Goal: Task Accomplishment & Management: Use online tool/utility

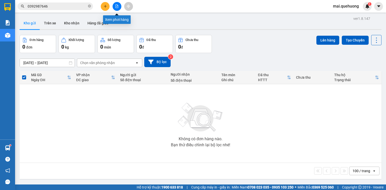
click at [118, 8] on icon "file-add" at bounding box center [117, 7] width 4 height 4
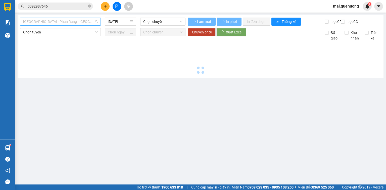
click at [53, 25] on span "[GEOGRAPHIC_DATA] - Phan Rang - [GEOGRAPHIC_DATA]" at bounding box center [60, 22] width 75 height 8
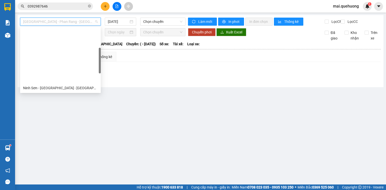
scroll to position [137, 0]
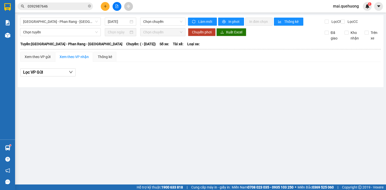
click at [64, 102] on main "[GEOGRAPHIC_DATA] - [GEOGRAPHIC_DATA] - [GEOGRAPHIC_DATA] [DATE] Chọn chuyến Là…" at bounding box center [193, 92] width 386 height 184
click at [121, 2] on div at bounding box center [117, 6] width 38 height 9
click at [117, 5] on icon "file-add" at bounding box center [117, 7] width 3 height 4
click at [55, 22] on span "[GEOGRAPHIC_DATA] - Phan Rang - [GEOGRAPHIC_DATA]" at bounding box center [60, 22] width 75 height 8
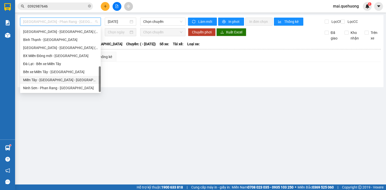
click at [58, 81] on div "Miền Tây - [GEOGRAPHIC_DATA] - [GEOGRAPHIC_DATA]" at bounding box center [60, 80] width 75 height 6
type input "[DATE]"
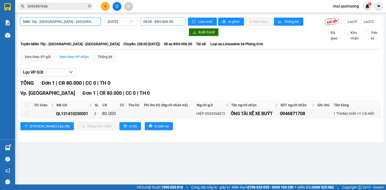
click at [158, 20] on span "08:00 - 85H-006.00" at bounding box center [162, 22] width 39 height 8
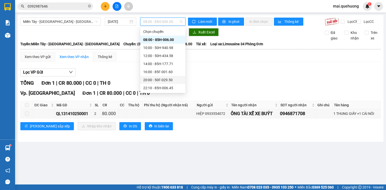
click at [167, 81] on div "20:00 - 50F-029.50" at bounding box center [162, 80] width 39 height 6
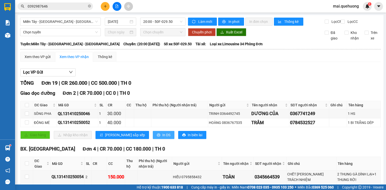
click at [153, 138] on button "In DS" at bounding box center [164, 135] width 22 height 8
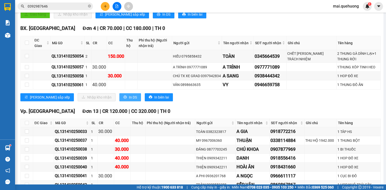
click at [119, 101] on button "In DS" at bounding box center [130, 97] width 22 height 8
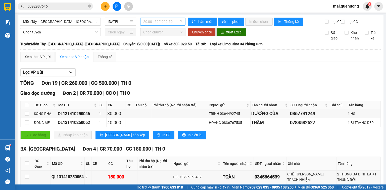
click at [173, 22] on span "20:00 - 50F-029.50" at bounding box center [162, 22] width 39 height 8
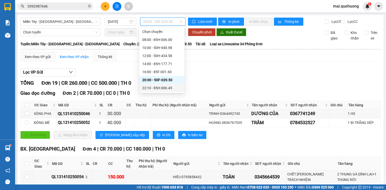
click at [163, 87] on div "22:10 - 85H-006.45" at bounding box center [161, 88] width 39 height 6
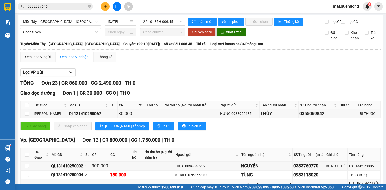
click at [330, 75] on div "Lọc VP Gửi" at bounding box center [200, 72] width 360 height 8
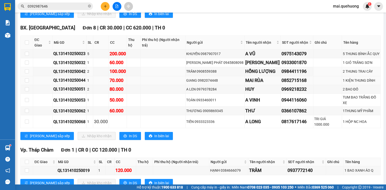
scroll to position [288, 0]
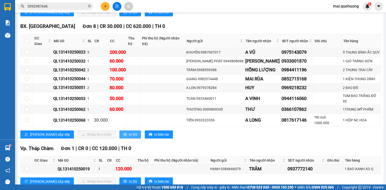
click at [129, 132] on span "In DS" at bounding box center [133, 135] width 8 height 6
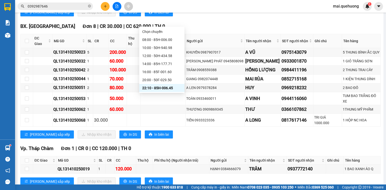
click at [173, 93] on div "23:01 - 50F-021.61" at bounding box center [161, 96] width 39 height 6
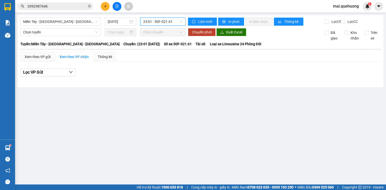
click at [154, 20] on span "23:01 - 50F-021.61" at bounding box center [162, 22] width 39 height 8
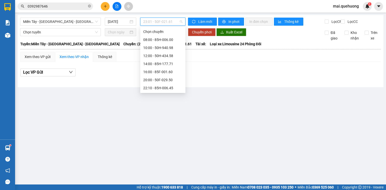
click at [161, 101] on div "23:05 - 85F-000.30" at bounding box center [162, 104] width 39 height 6
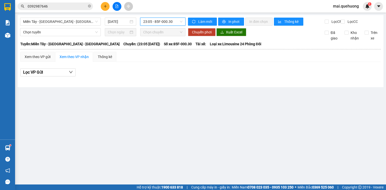
click at [172, 19] on span "23:05 - 85F-000.30" at bounding box center [162, 22] width 39 height 8
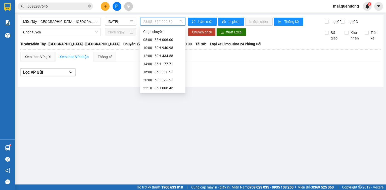
click at [174, 109] on div "23:06 - 50E-189.73" at bounding box center [162, 112] width 39 height 6
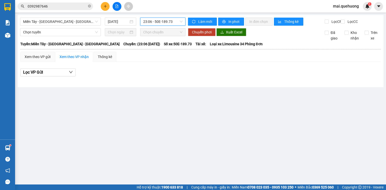
click at [165, 23] on span "23:06 - 50E-189.73" at bounding box center [162, 22] width 39 height 8
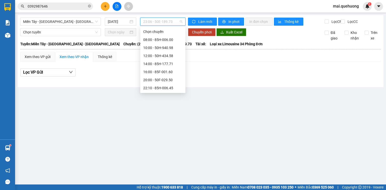
click at [169, 108] on div "23:06 - 50E-189.73" at bounding box center [162, 112] width 45 height 8
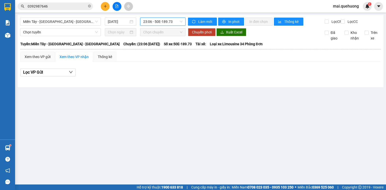
click at [168, 70] on div "Lọc VP Gửi" at bounding box center [200, 74] width 360 height 16
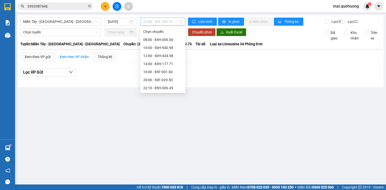
click at [168, 21] on span "23:06 - 50E-189.73" at bounding box center [162, 22] width 39 height 8
click at [163, 117] on div "23:07 - 50F-021.61" at bounding box center [162, 120] width 39 height 6
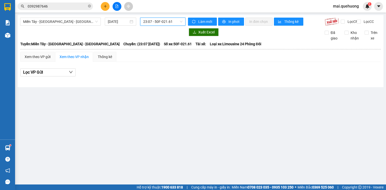
click at [175, 21] on span "23:07 - 50F-021.61" at bounding box center [162, 22] width 39 height 8
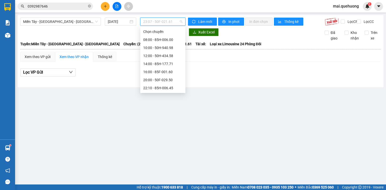
click at [170, 124] on div "23:08 - 85B-005.94" at bounding box center [162, 128] width 45 height 8
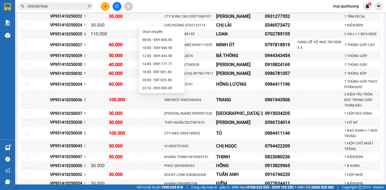
click at [164, 133] on div "23:59 - 85H-006.18" at bounding box center [161, 136] width 39 height 6
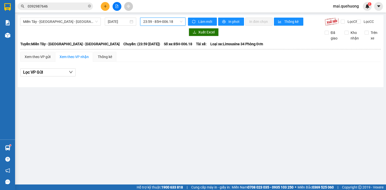
click at [161, 22] on span "23:59 - 85H-006.18" at bounding box center [162, 22] width 39 height 8
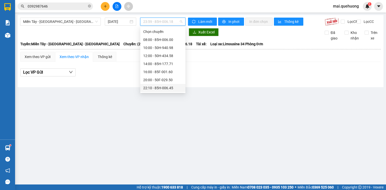
click at [168, 85] on div "22:10 - 85H-006.45" at bounding box center [162, 88] width 39 height 6
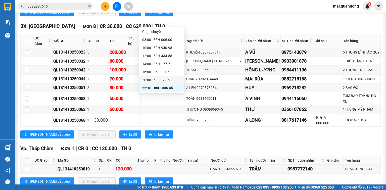
click at [171, 77] on div "20:00 - 50F-029.50" at bounding box center [161, 80] width 39 height 6
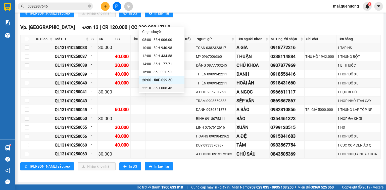
click at [167, 85] on div "22:10 - 85H-006.45" at bounding box center [161, 88] width 39 height 6
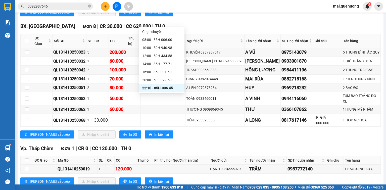
click at [160, 93] on div "23:01 - 50F-021.61" at bounding box center [161, 96] width 39 height 6
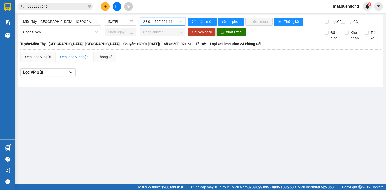
click at [157, 21] on span "23:01 - 50F-021.61" at bounding box center [162, 22] width 39 height 8
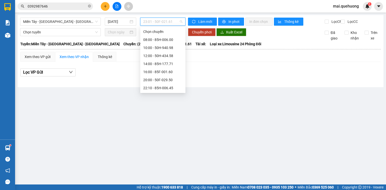
click at [173, 100] on div "23:05 - 85F-000.30" at bounding box center [162, 104] width 45 height 8
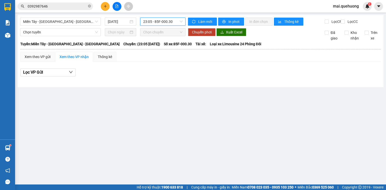
click at [159, 21] on span "23:05 - 85F-000.30" at bounding box center [162, 22] width 39 height 8
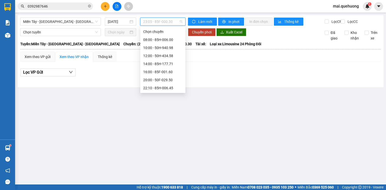
click at [163, 109] on div "23:06 - 50E-189.73" at bounding box center [162, 112] width 39 height 6
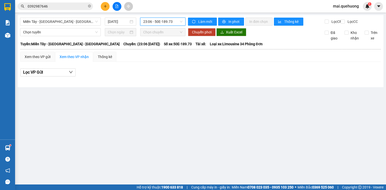
click at [166, 25] on span "23:06 - 50E-189.73" at bounding box center [162, 22] width 39 height 8
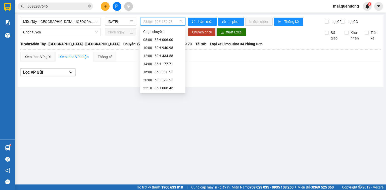
click at [168, 117] on div "23:07 - 50F-021.61" at bounding box center [162, 120] width 39 height 6
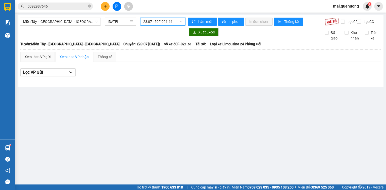
click at [172, 24] on span "23:07 - 50F-021.61" at bounding box center [162, 22] width 39 height 8
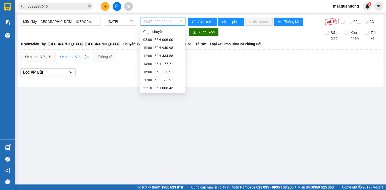
click at [171, 125] on div "23:08 - 85B-005.94" at bounding box center [162, 128] width 39 height 6
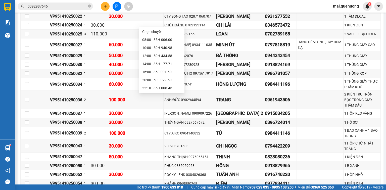
click at [169, 133] on div "23:59 - 85H-006.18" at bounding box center [161, 136] width 39 height 6
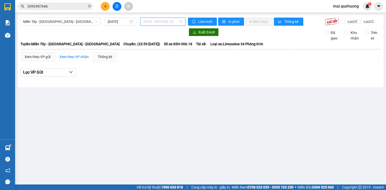
click at [162, 23] on span "23:59 - 85H-006.18" at bounding box center [162, 22] width 39 height 8
click at [148, 22] on span "23:59 - 85H-006.18" at bounding box center [162, 22] width 39 height 8
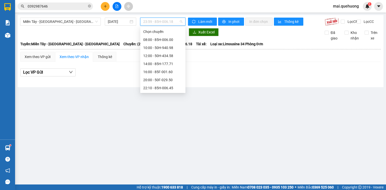
click at [167, 93] on div "23:01 - 50F-021.61" at bounding box center [162, 96] width 39 height 6
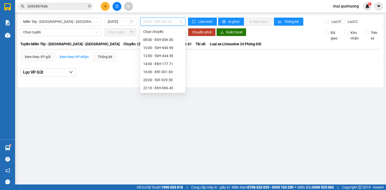
click at [165, 23] on span "23:01 - 50F-021.61" at bounding box center [162, 22] width 39 height 8
click at [173, 92] on div "23:01 - 50F-021.61" at bounding box center [162, 96] width 45 height 8
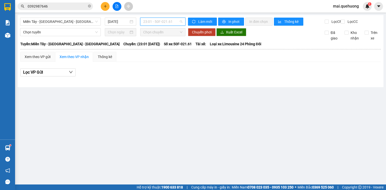
click at [170, 23] on span "23:01 - 50F-021.61" at bounding box center [162, 22] width 39 height 8
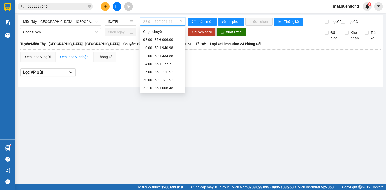
click at [169, 101] on div "23:05 - 85F-000.30" at bounding box center [162, 104] width 39 height 6
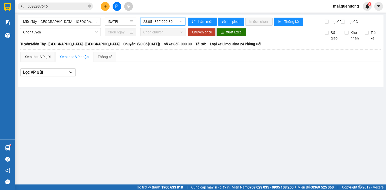
click at [169, 19] on span "23:05 - 85F-000.30" at bounding box center [162, 22] width 39 height 8
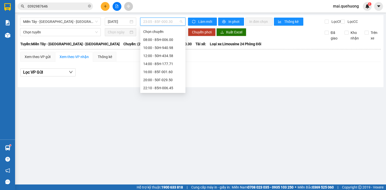
click at [169, 109] on div "23:06 - 50E-189.73" at bounding box center [162, 112] width 39 height 6
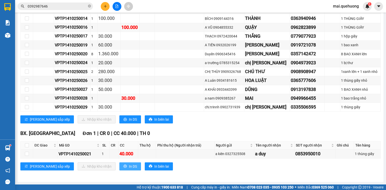
click at [119, 169] on button "In DS" at bounding box center [130, 166] width 22 height 8
